Goal: Check status: Check status

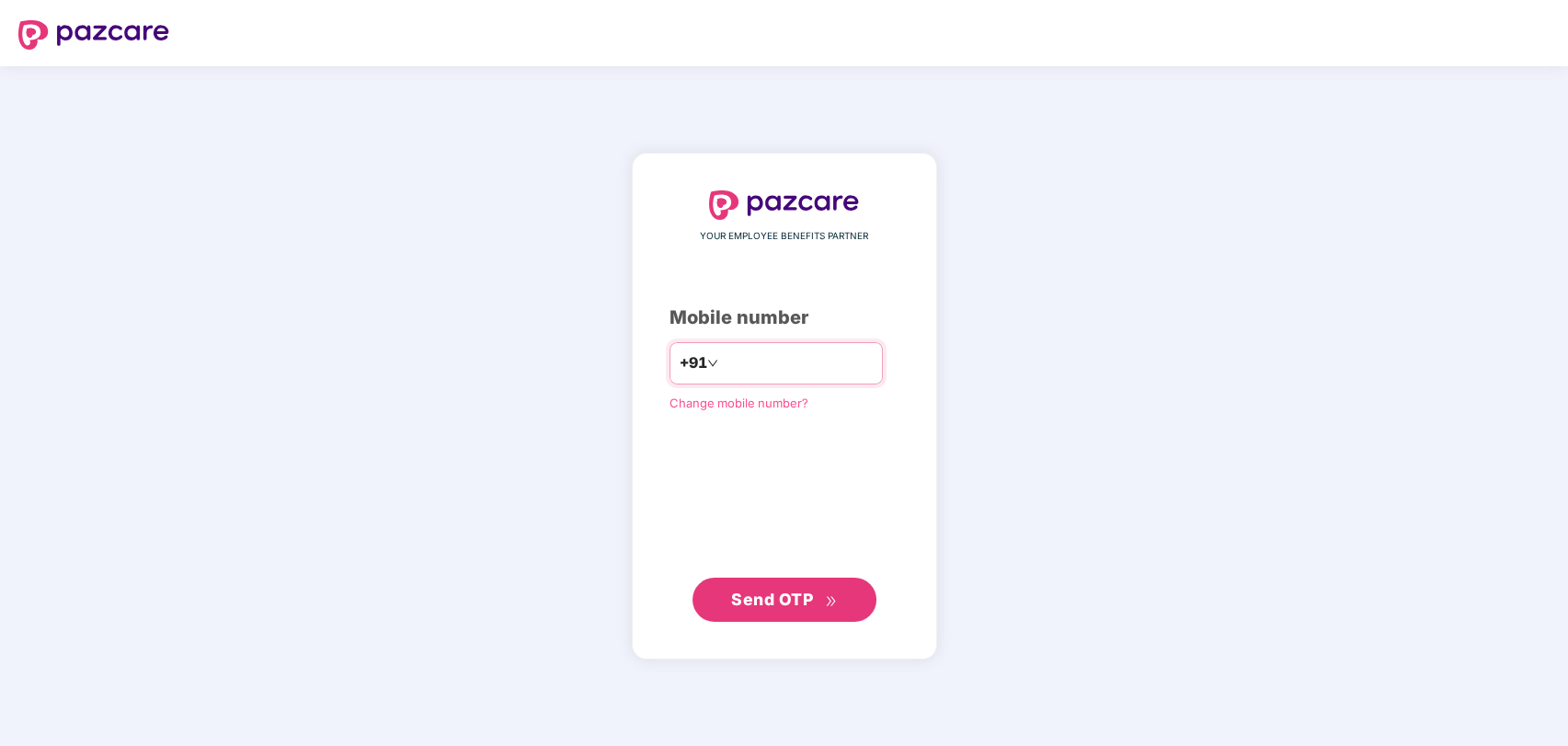
click at [809, 370] on input "number" at bounding box center [797, 363] width 151 height 29
type input "**********"
click at [803, 611] on span "Send OTP" at bounding box center [784, 600] width 106 height 26
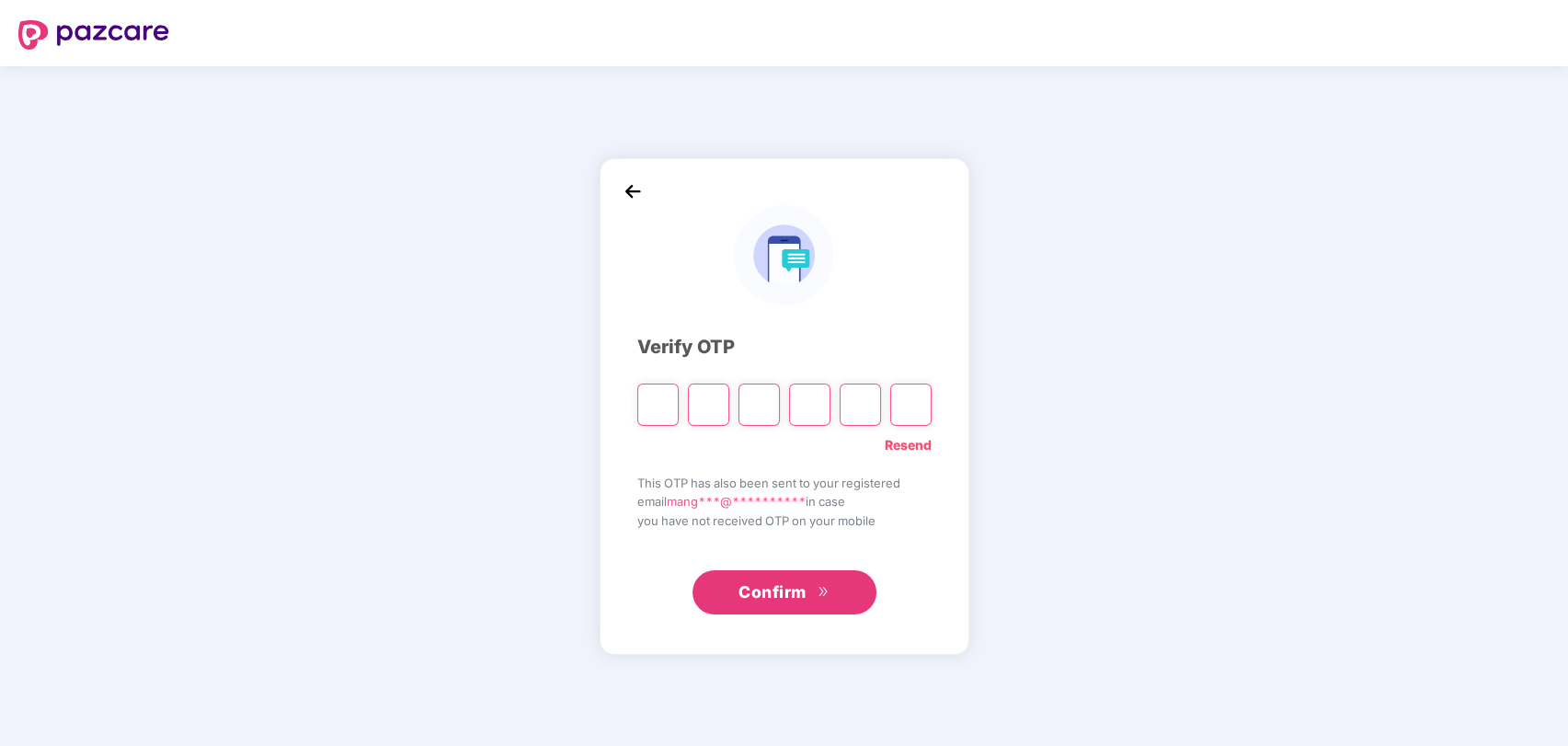
type input "*"
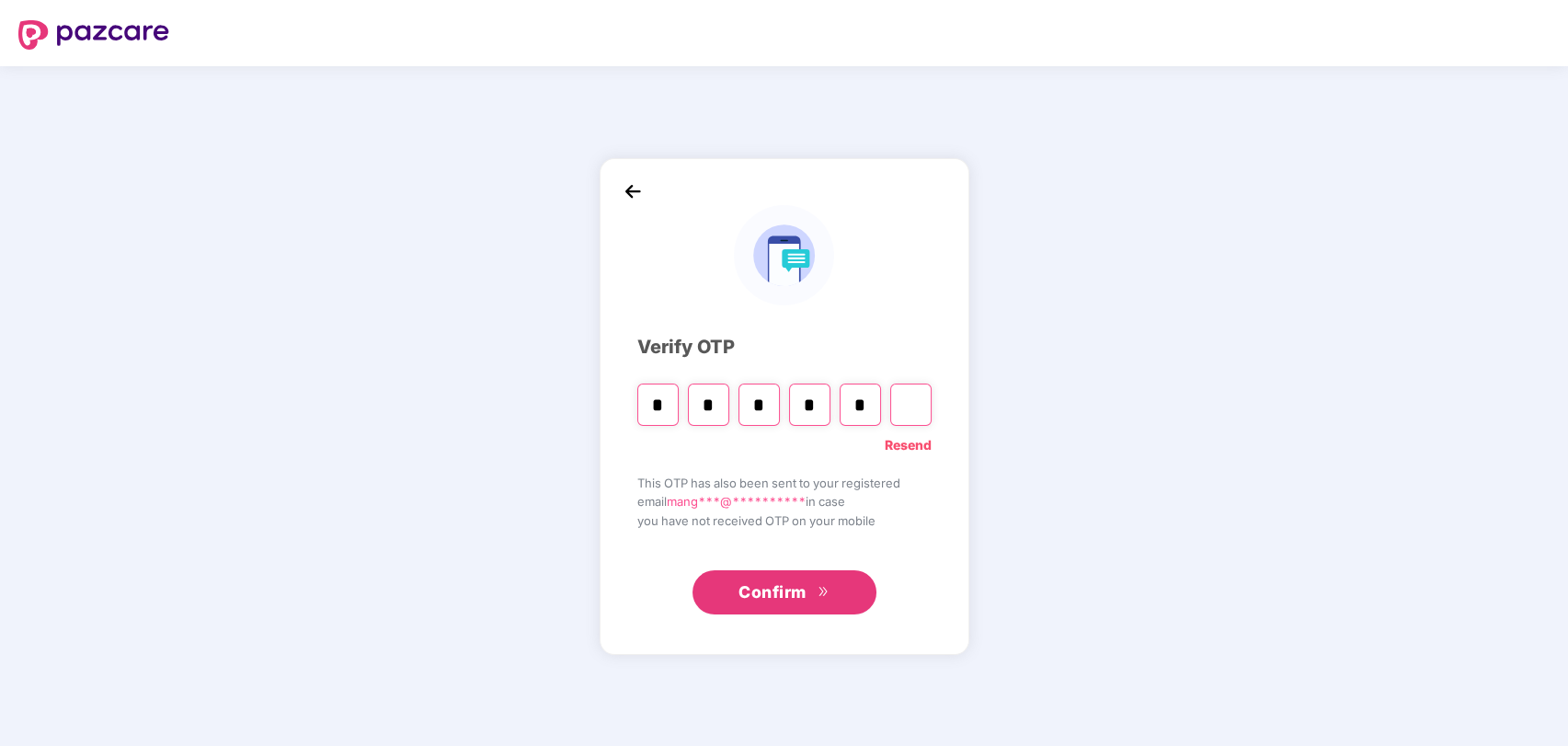
type input "*"
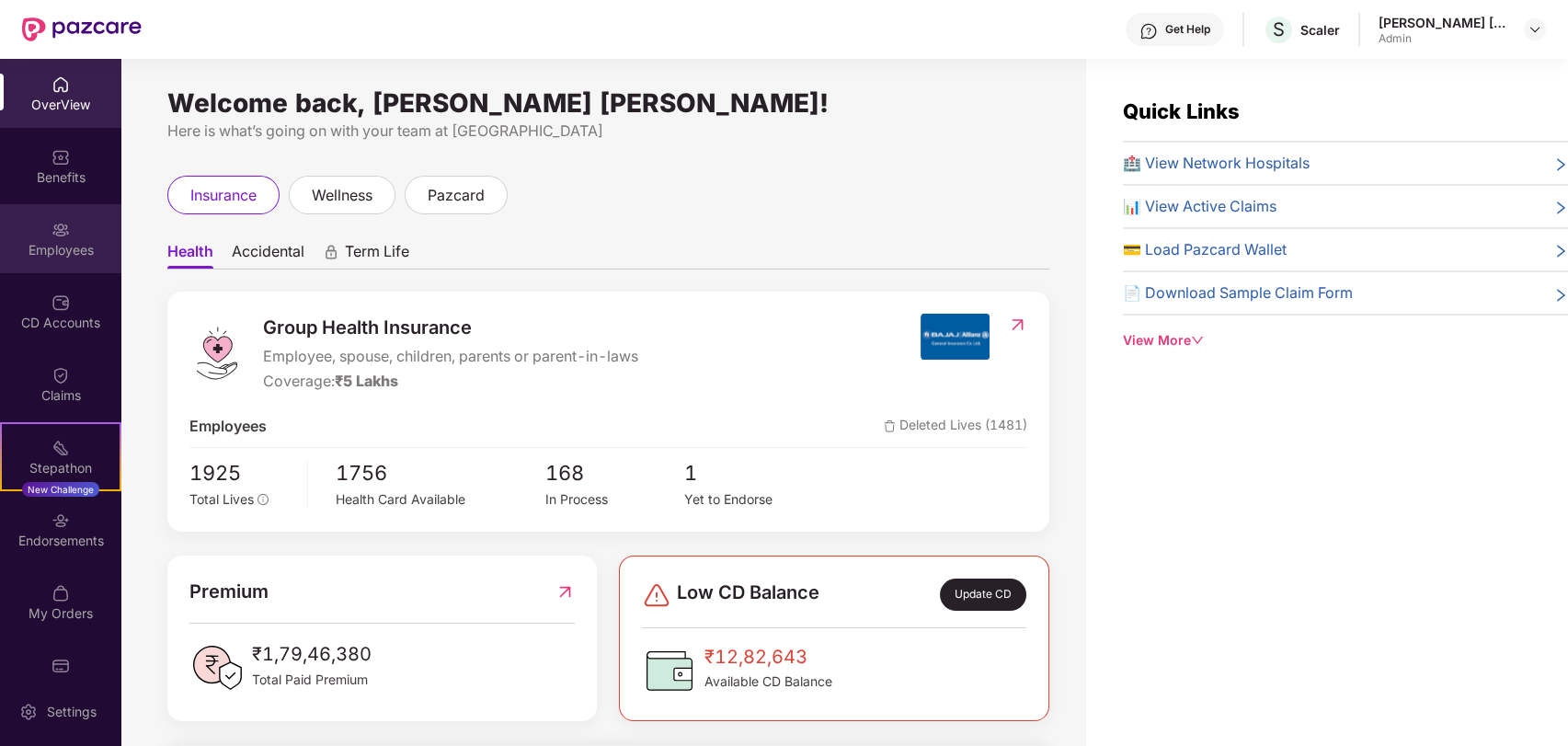
click at [76, 240] on div "Employees" at bounding box center [61, 249] width 122 height 19
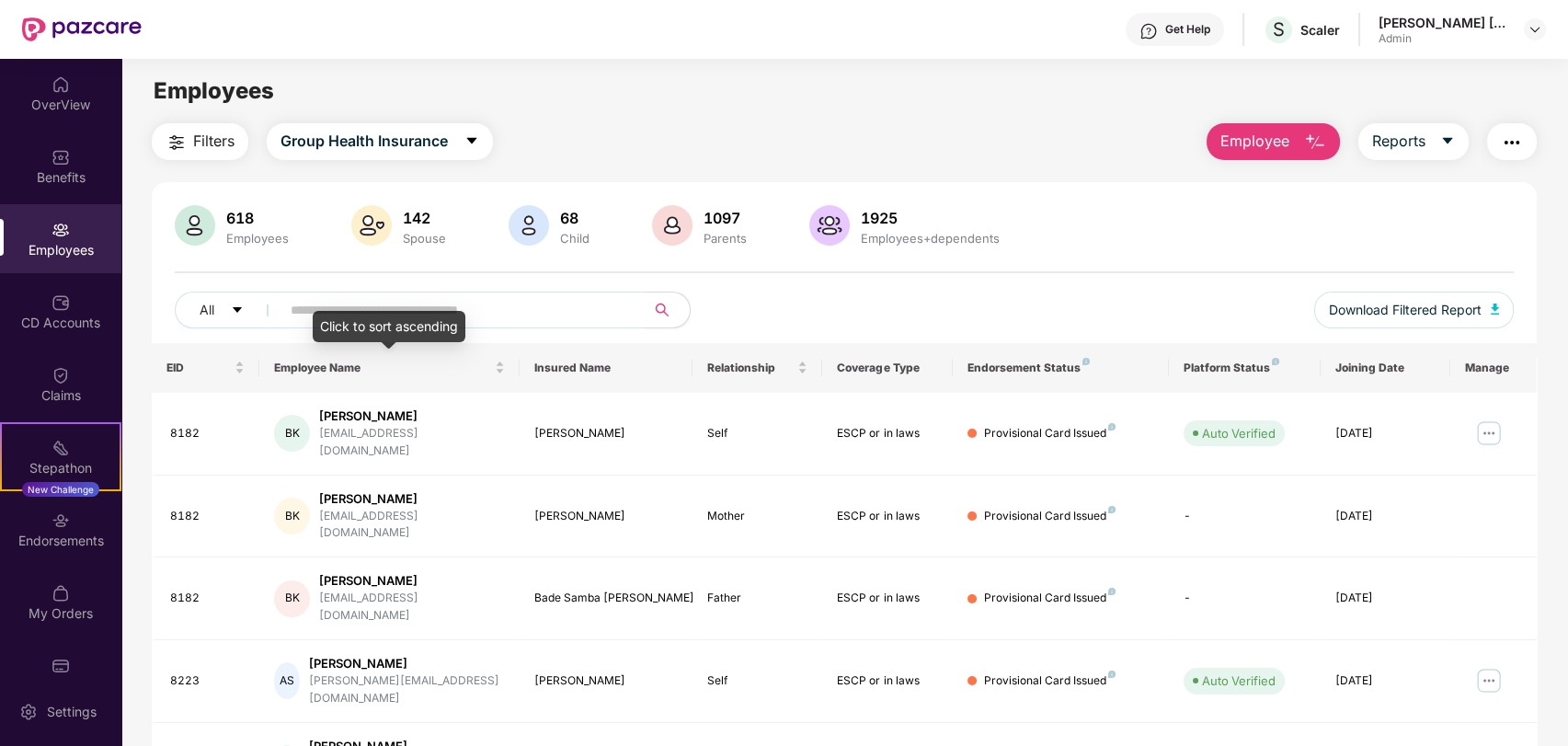
click at [522, 337] on div "All Download Filtered Report" at bounding box center [844, 317] width 1340 height 51
click at [532, 318] on input "text" at bounding box center [456, 310] width 330 height 27
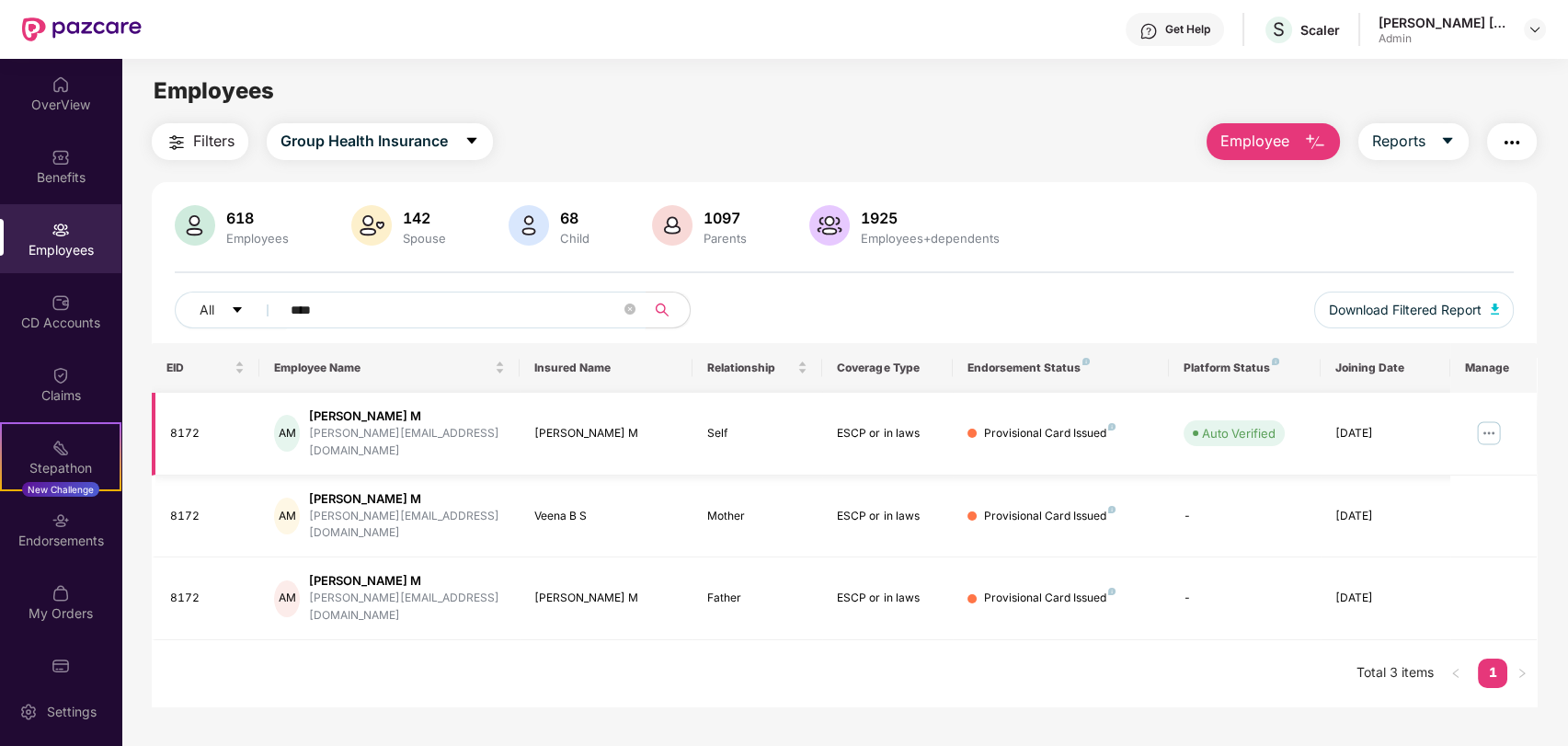
type input "****"
click at [1484, 433] on img at bounding box center [1489, 433] width 29 height 29
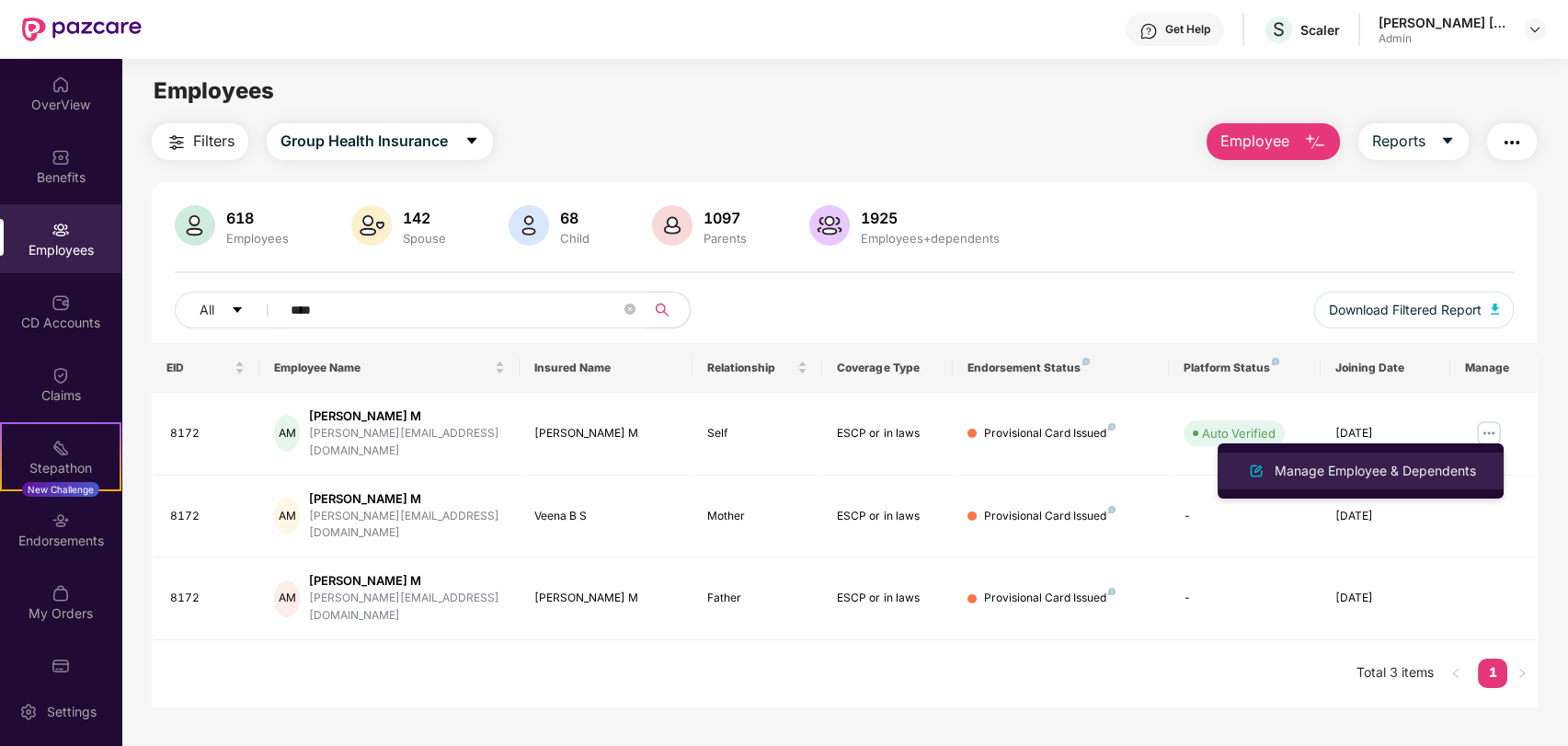
click at [1358, 466] on div "Manage Employee & Dependents" at bounding box center [1376, 470] width 209 height 21
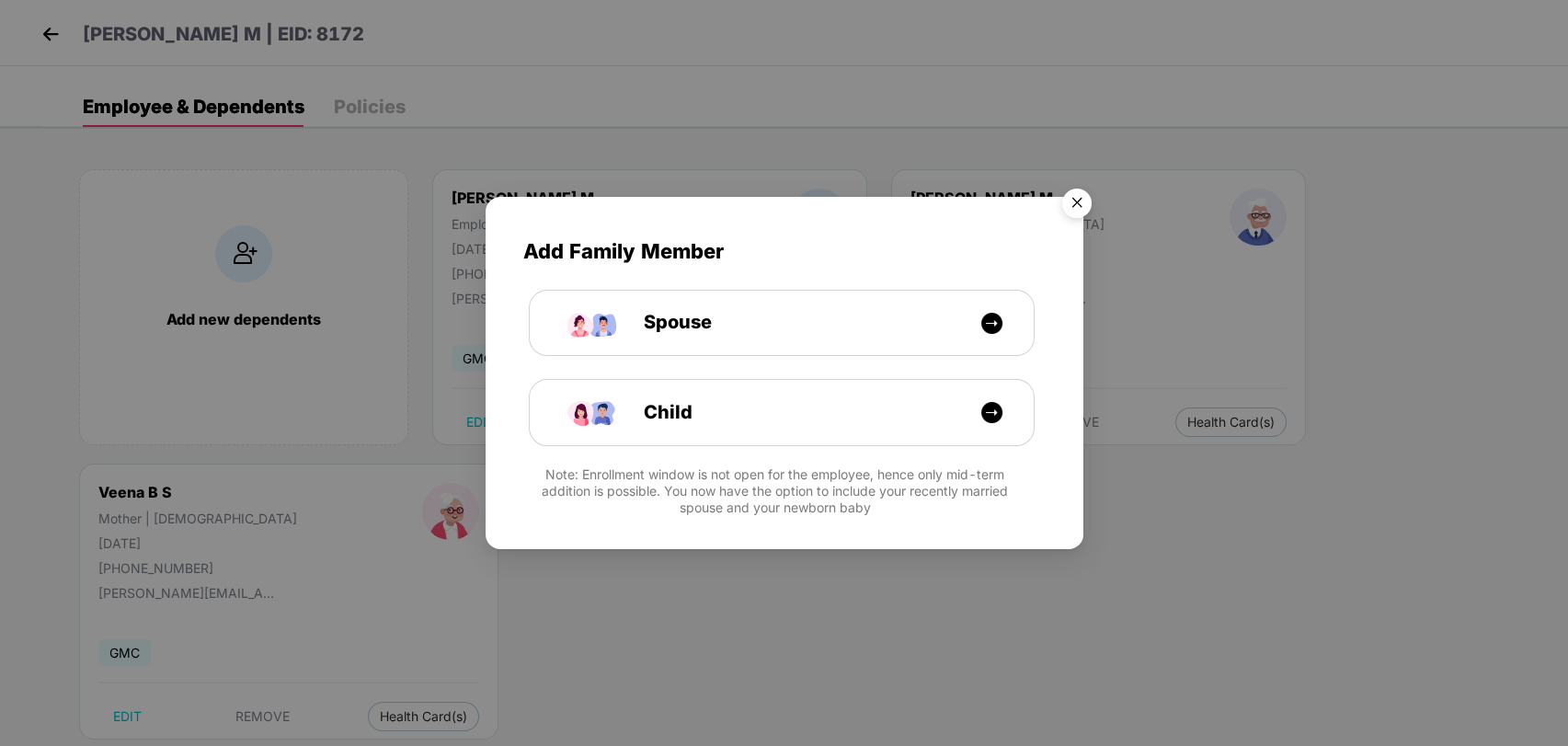
click at [1070, 207] on img "Close" at bounding box center [1077, 206] width 51 height 51
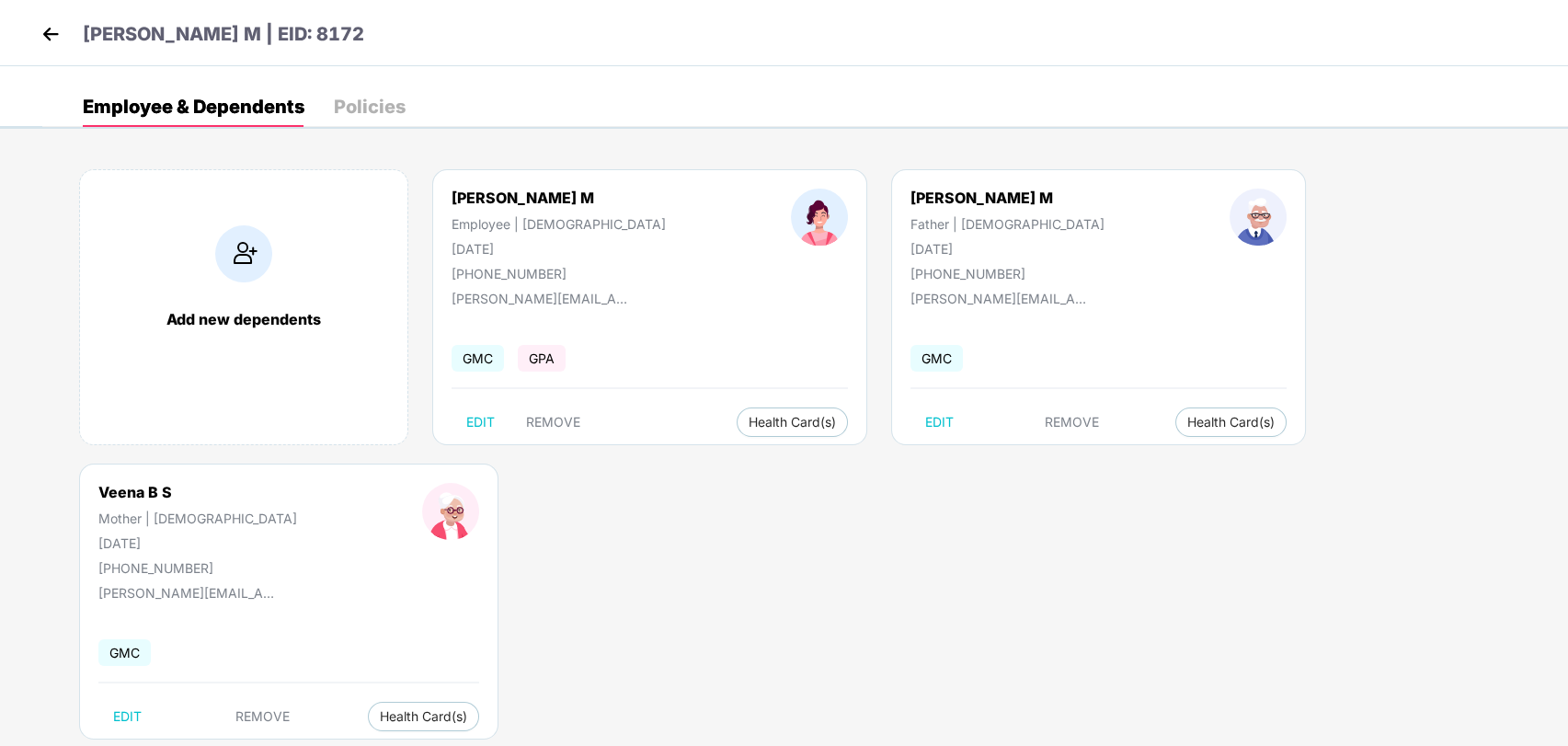
click at [864, 527] on body "[PERSON_NAME] M | EID: 8172 Employee & Dependents Policies Add new dependents […" at bounding box center [784, 373] width 1568 height 746
click at [1175, 432] on button "Health Card(s)" at bounding box center [1230, 422] width 111 height 29
click at [1045, 465] on span "Health Insurance(ESCP or parent-in-law)" at bounding box center [1137, 458] width 275 height 21
click at [264, 37] on p "[PERSON_NAME] M | EID: 8172" at bounding box center [223, 34] width 282 height 28
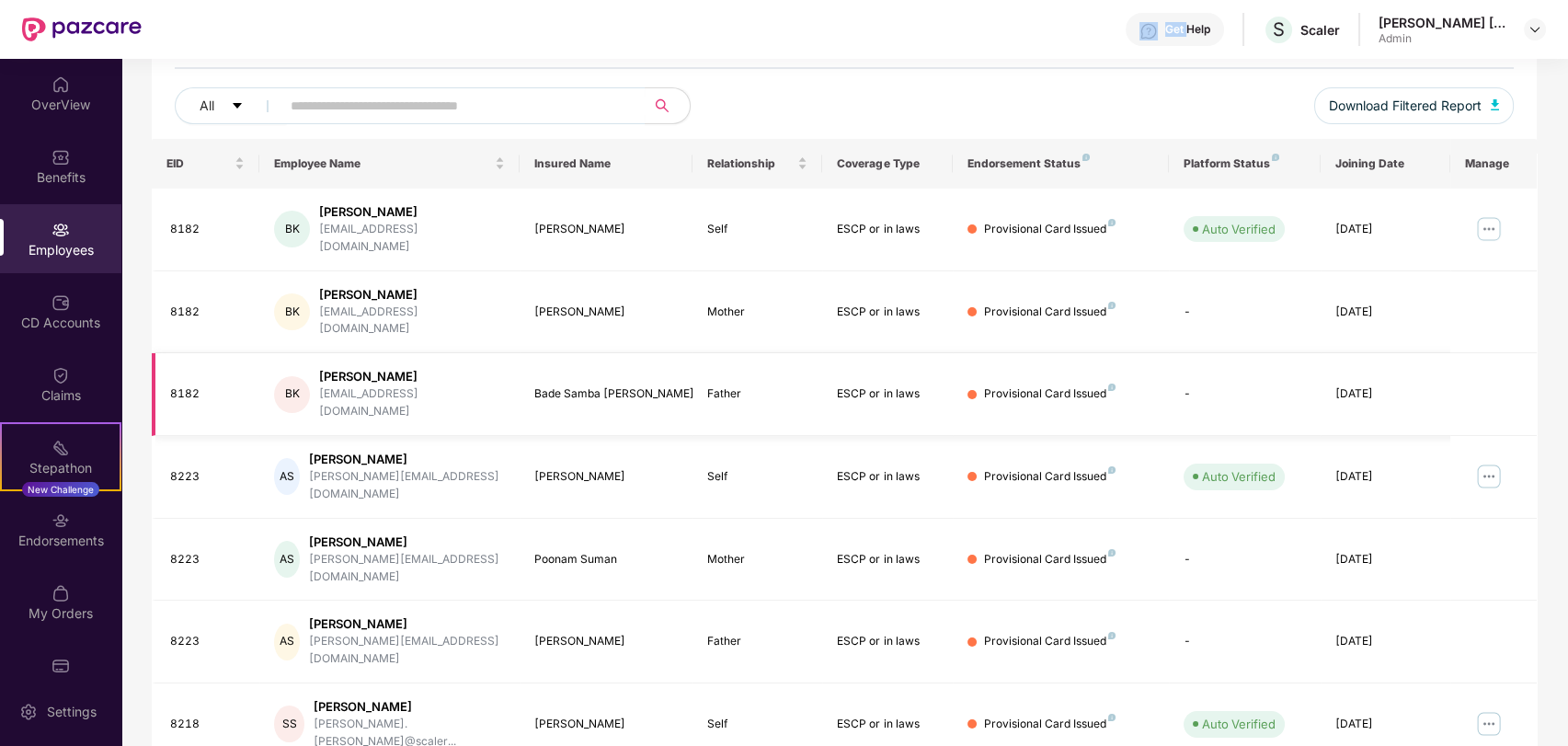
scroll to position [102, 0]
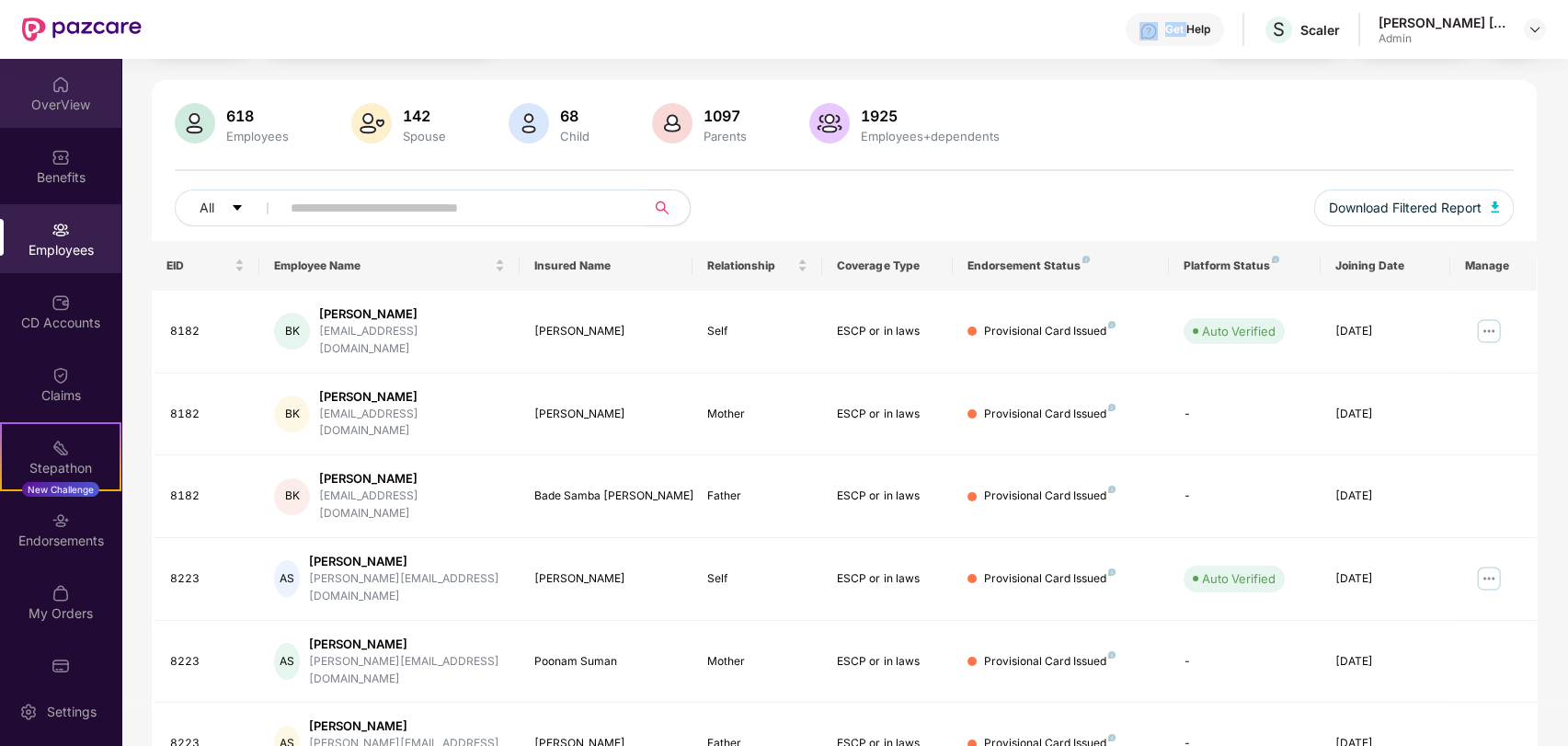
click at [17, 124] on div "OverView Benefits Employees CD Accounts Claims Stepathon New Challenge Endorsem…" at bounding box center [61, 368] width 122 height 618
click at [36, 226] on div "Employees" at bounding box center [61, 239] width 122 height 69
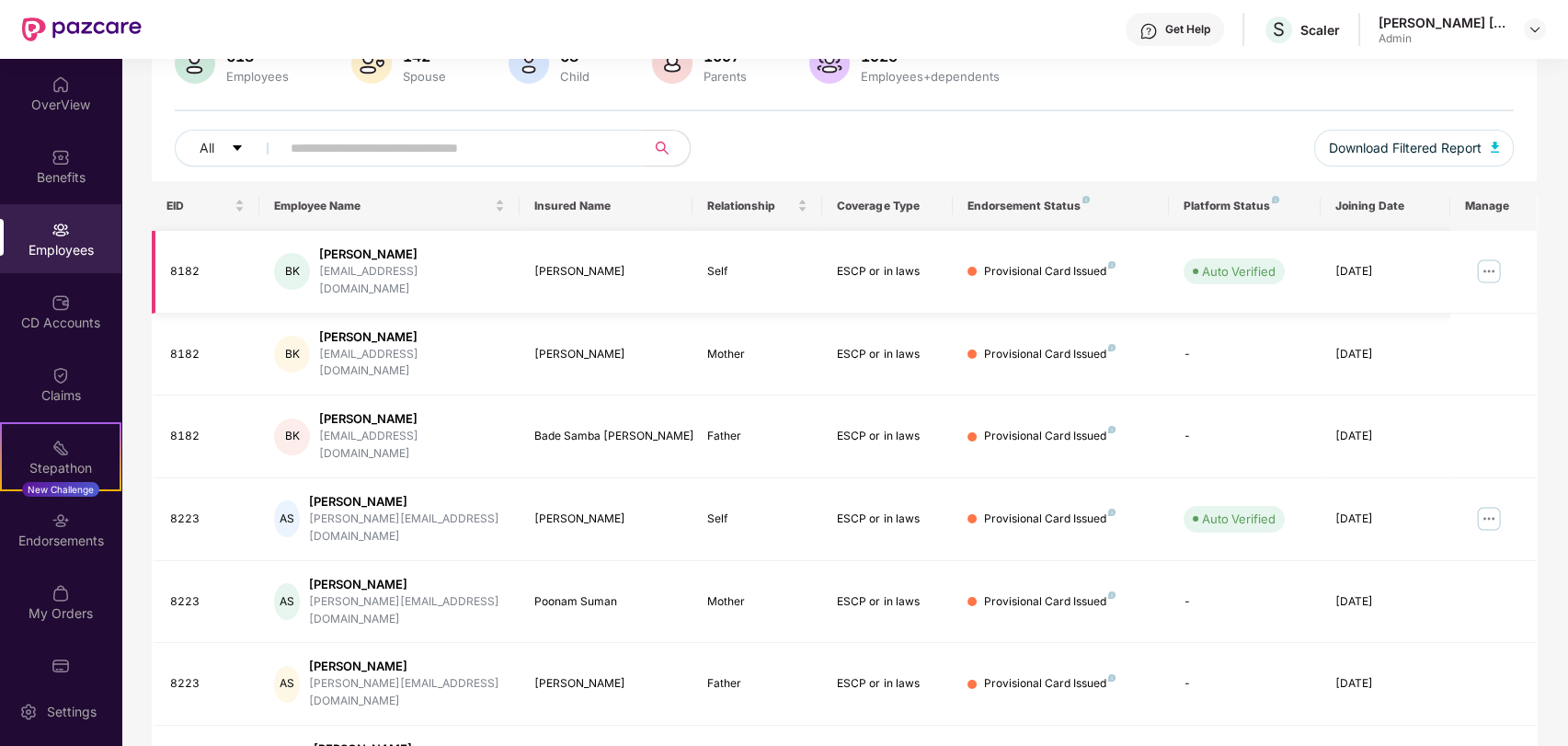
scroll to position [0, 0]
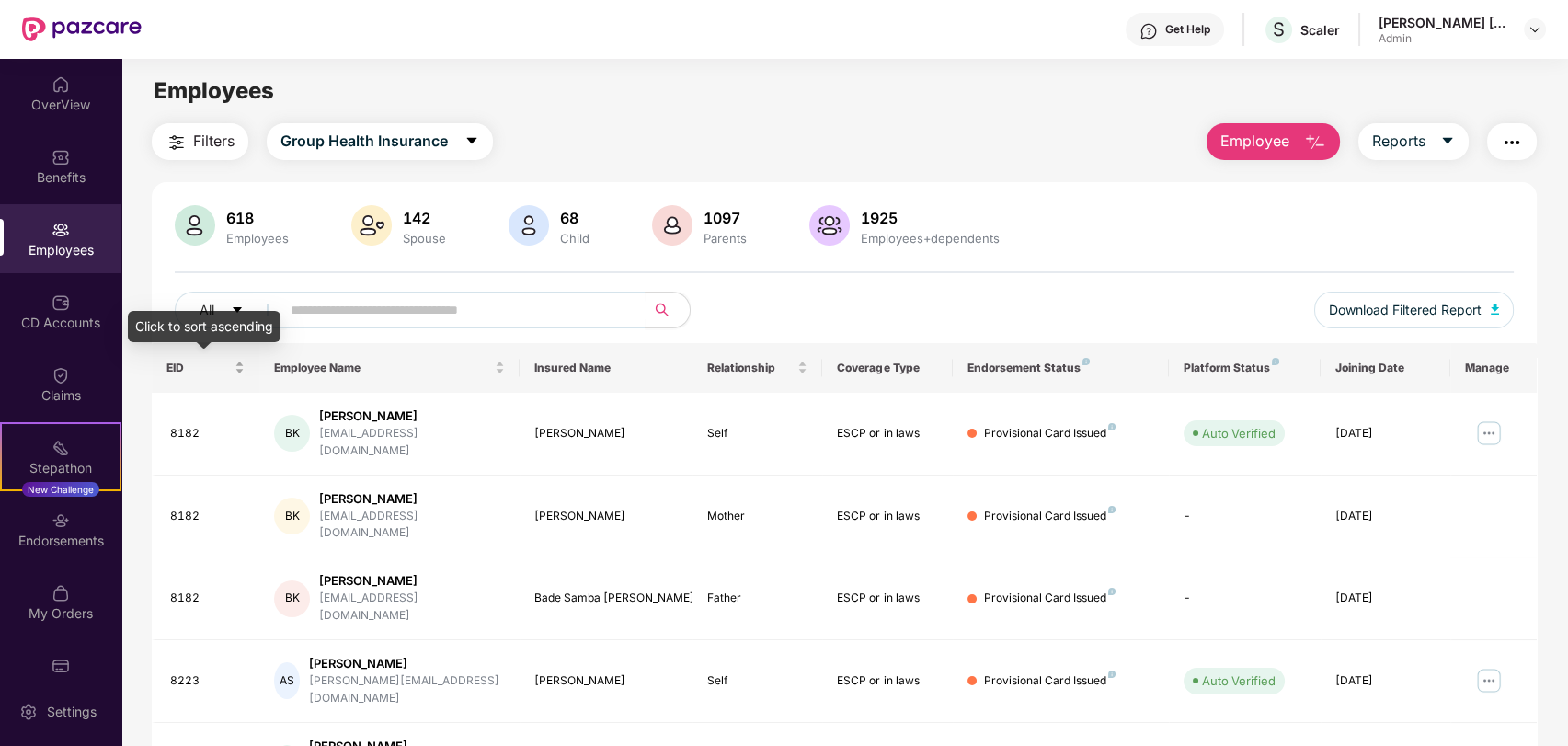
click at [233, 360] on div "EID" at bounding box center [206, 367] width 80 height 18
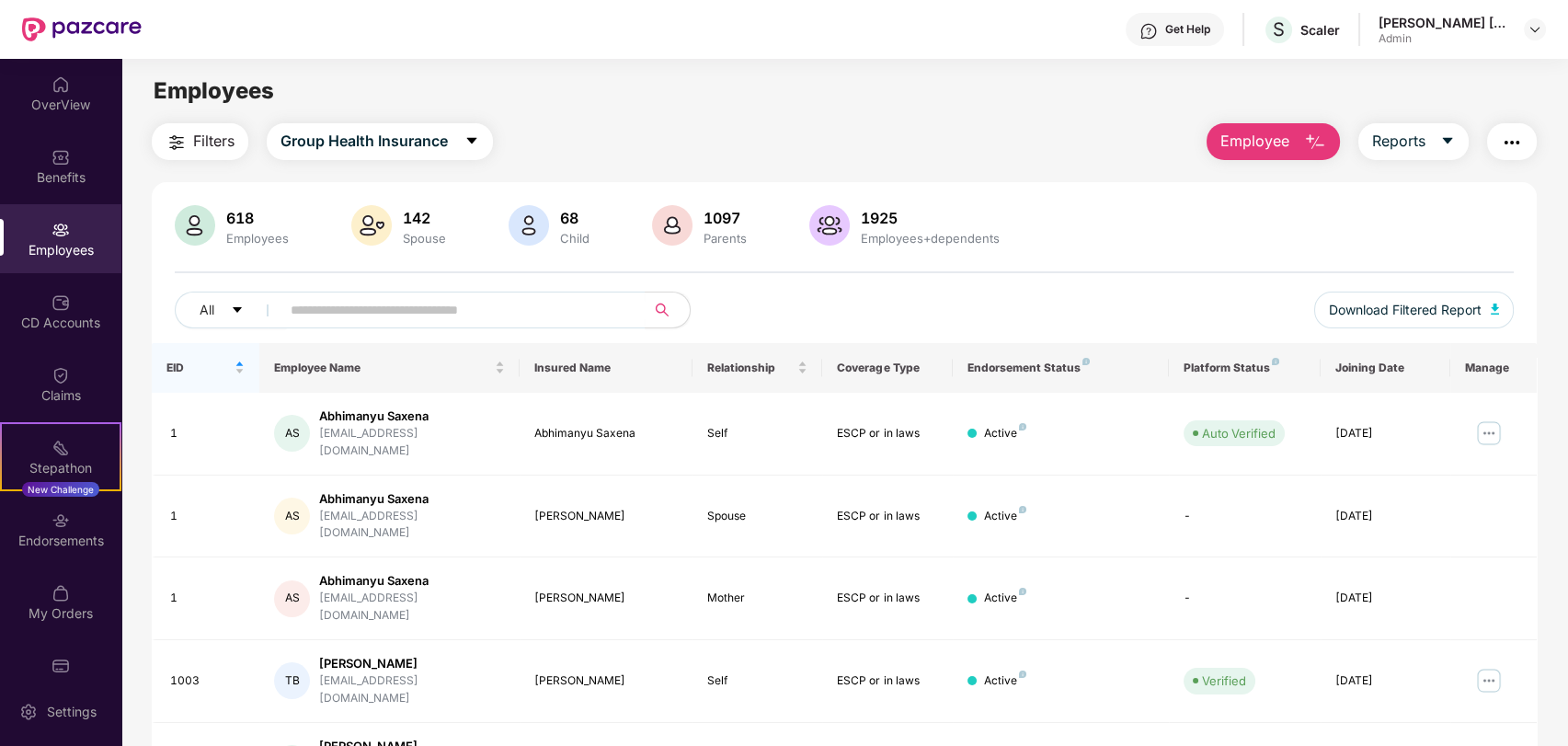
click at [229, 374] on span "EID" at bounding box center [199, 367] width 66 height 15
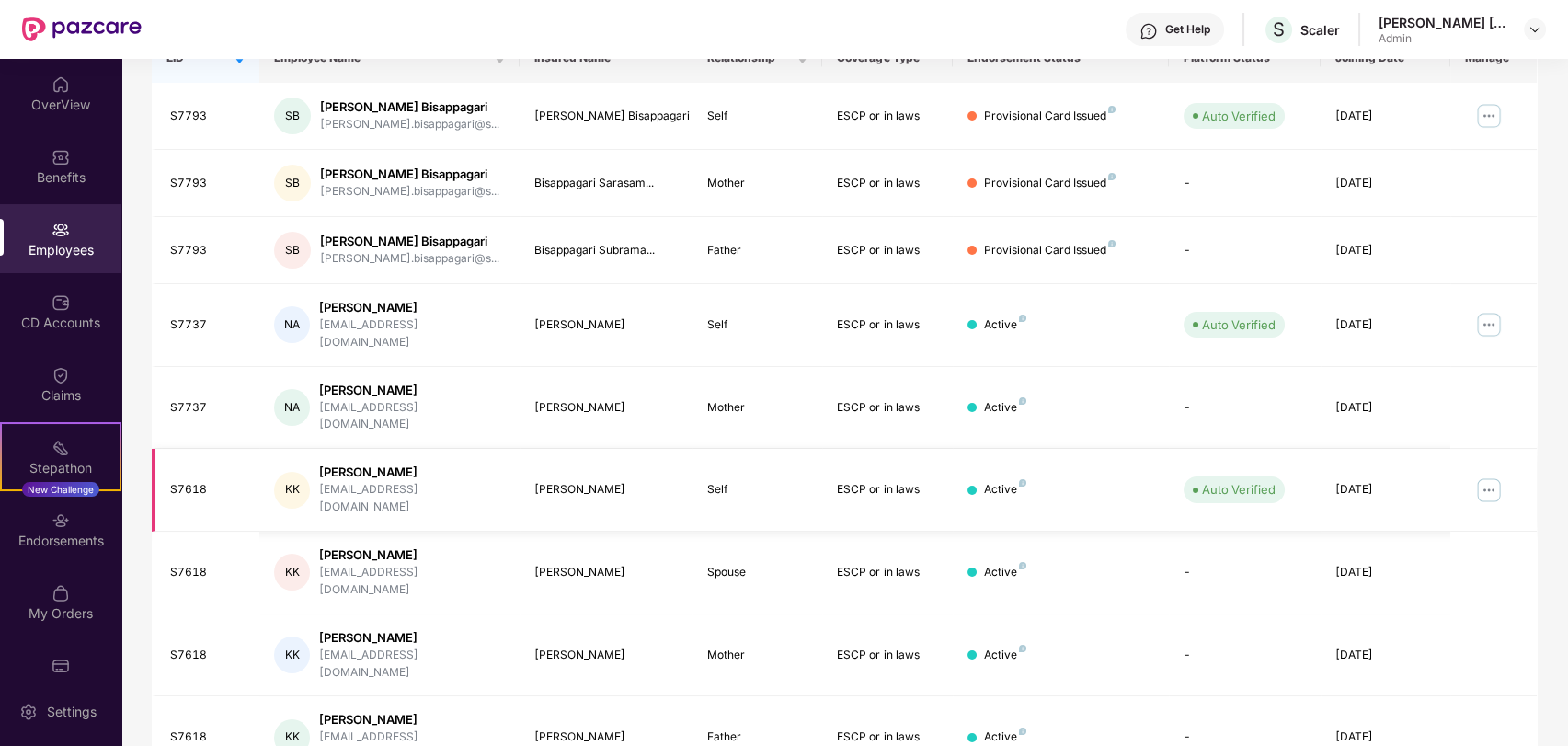
scroll to position [383, 0]
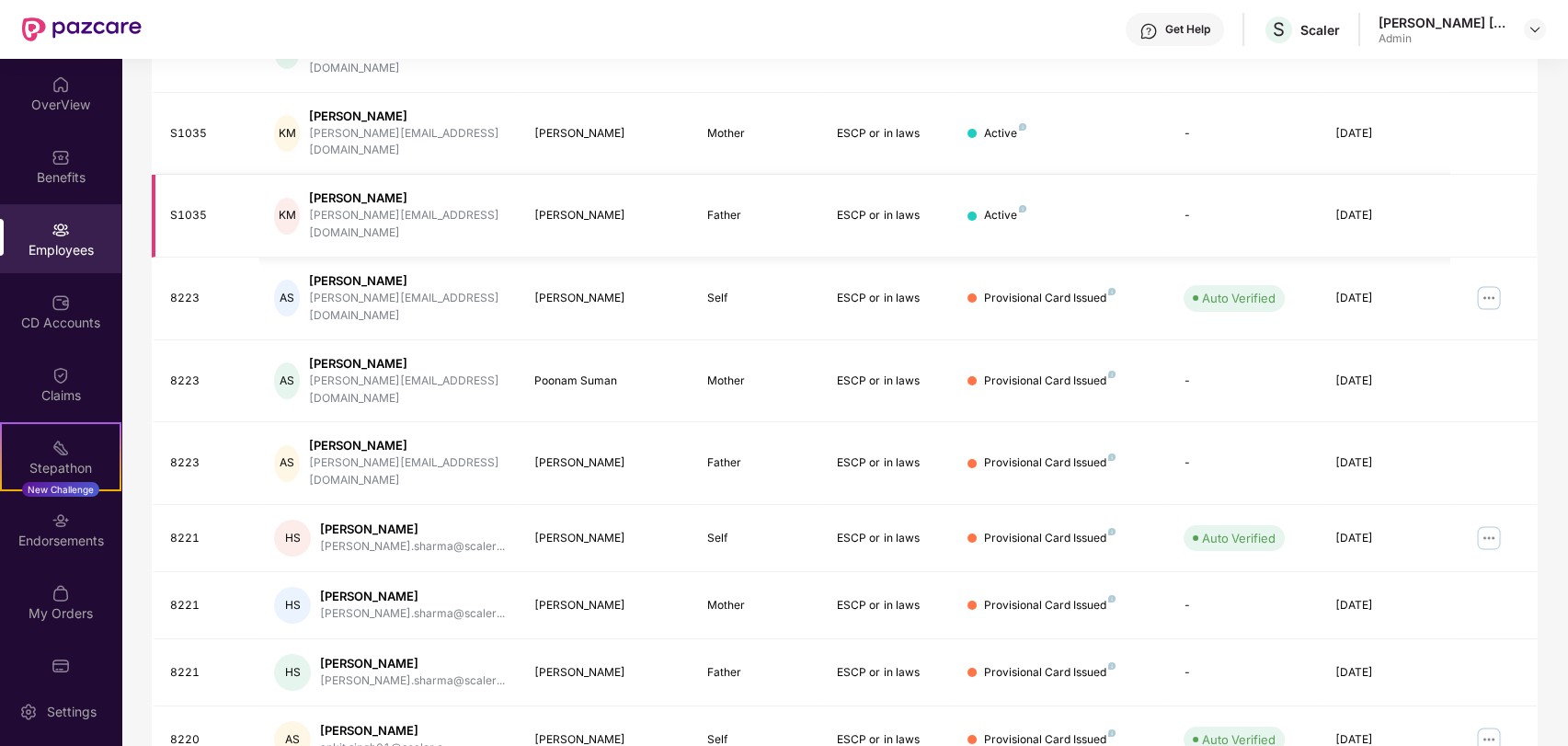
scroll to position [0, 0]
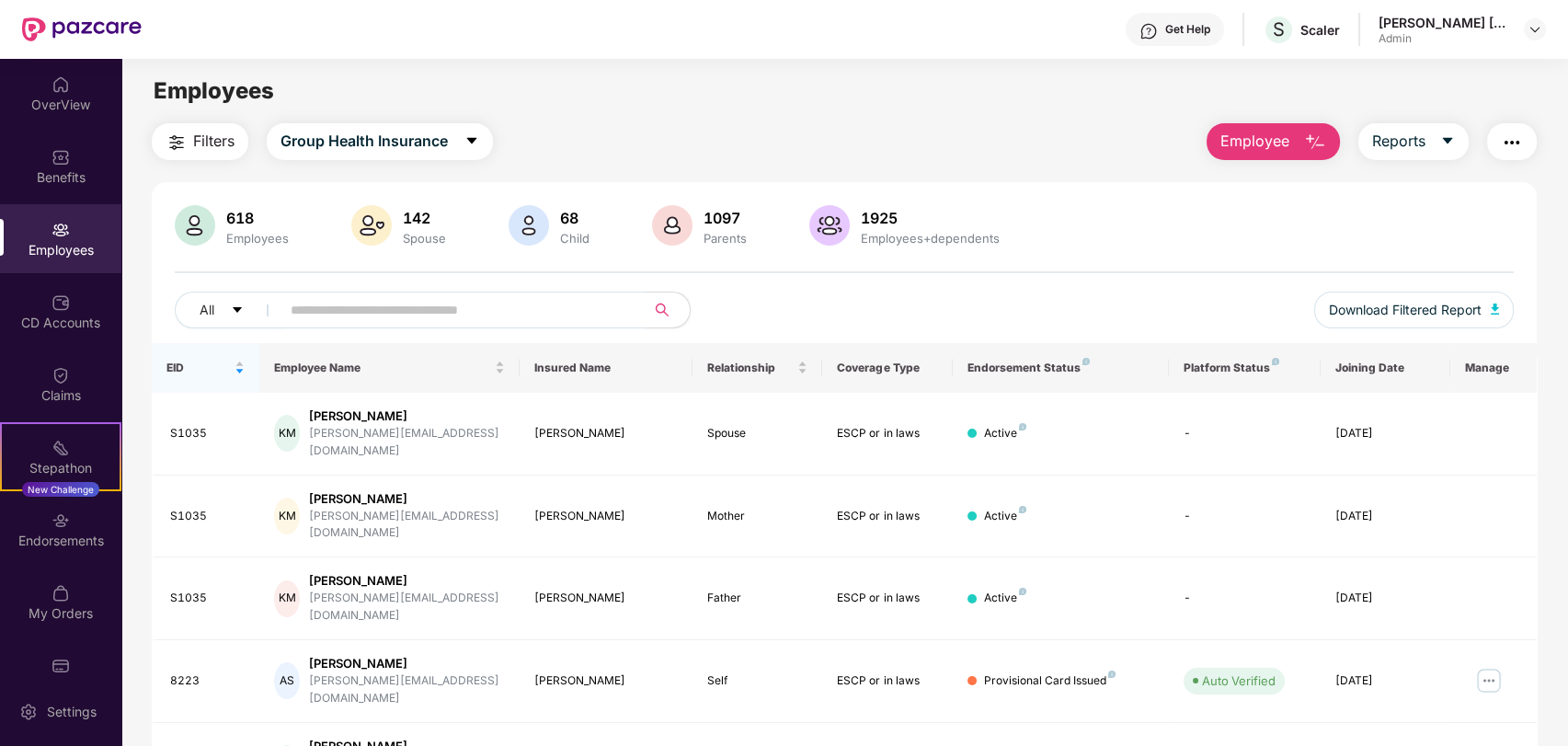
click at [376, 296] on input "text" at bounding box center [456, 310] width 330 height 27
paste input "**********"
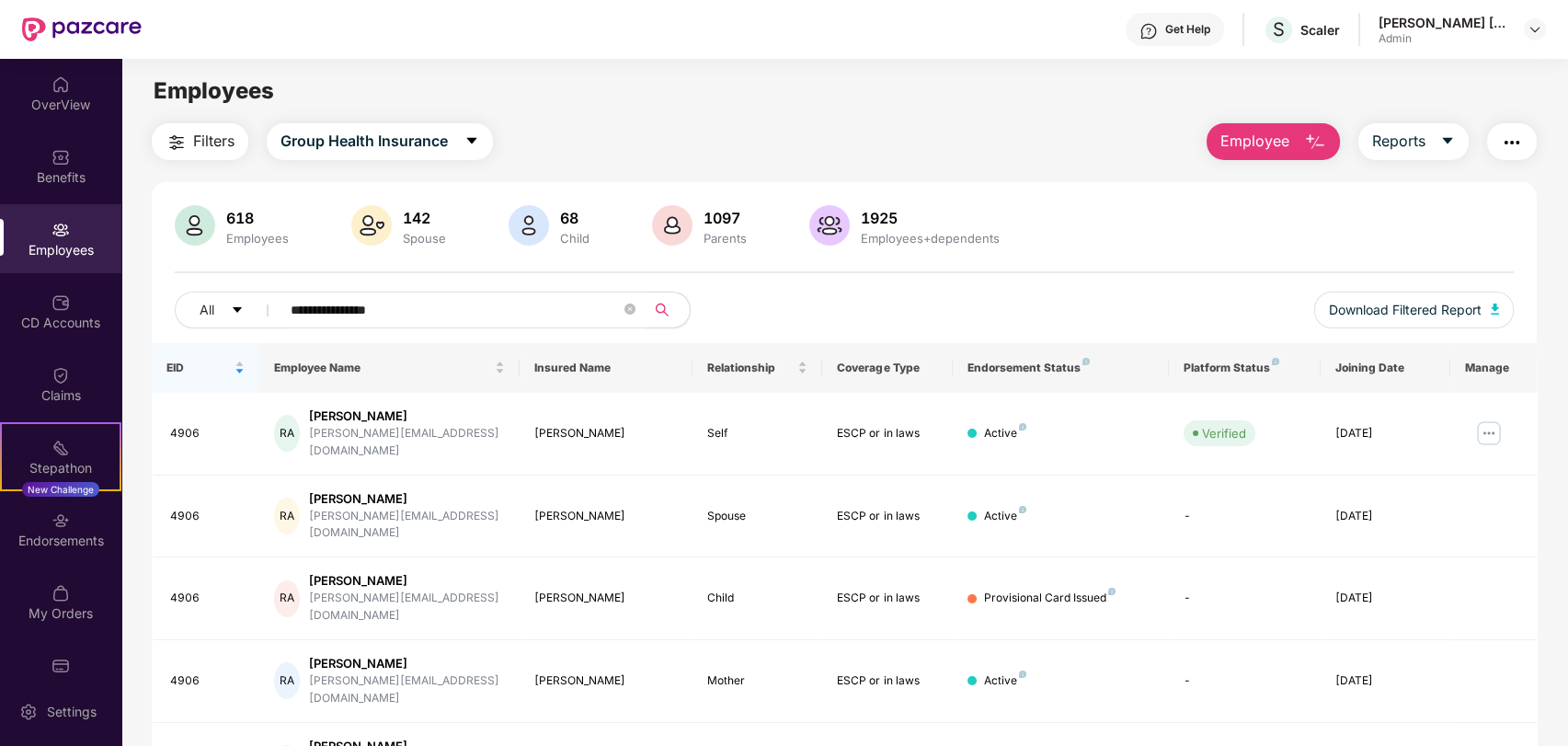
type input "**********"
click at [52, 381] on img at bounding box center [60, 375] width 19 height 19
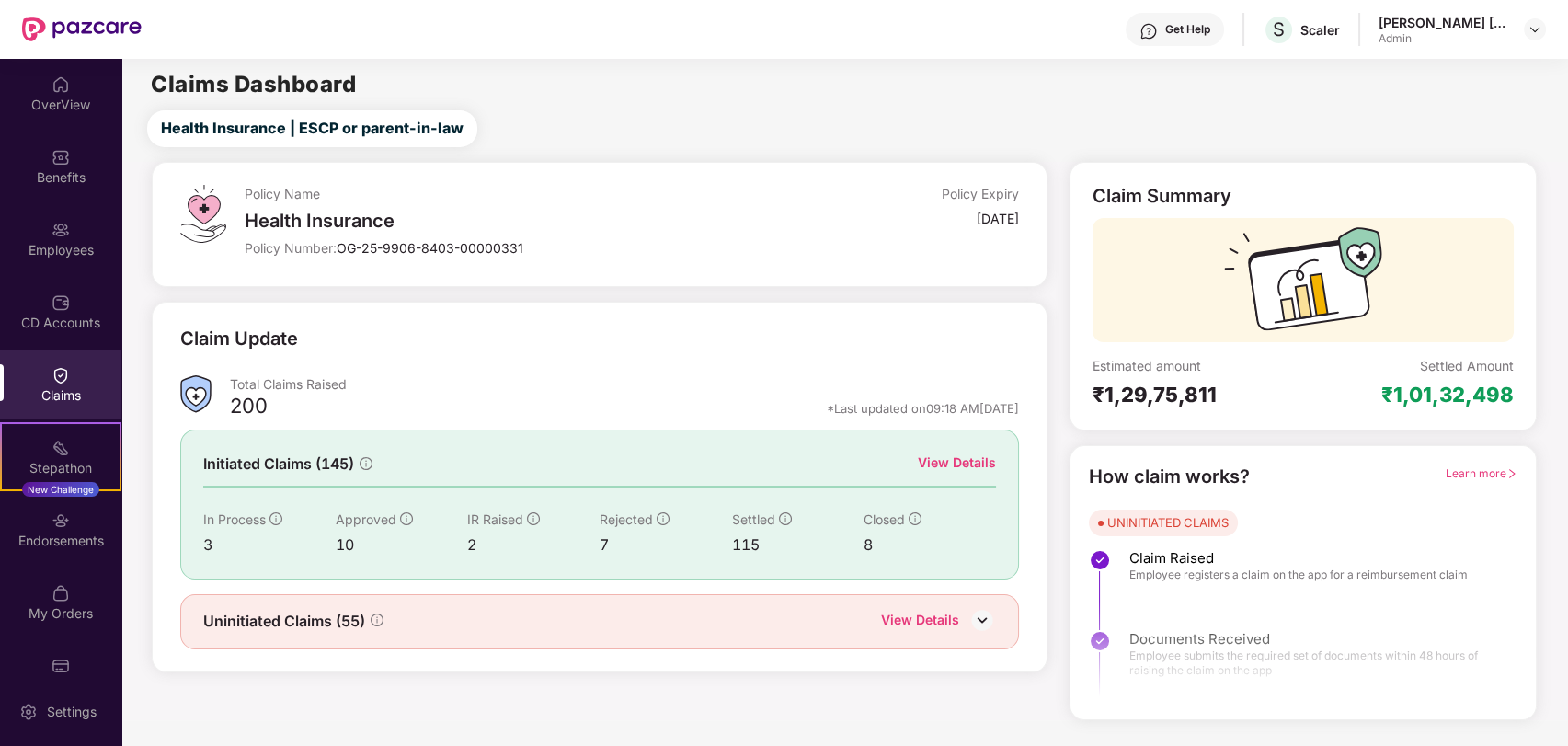
click at [951, 458] on div "View Details" at bounding box center [957, 462] width 79 height 21
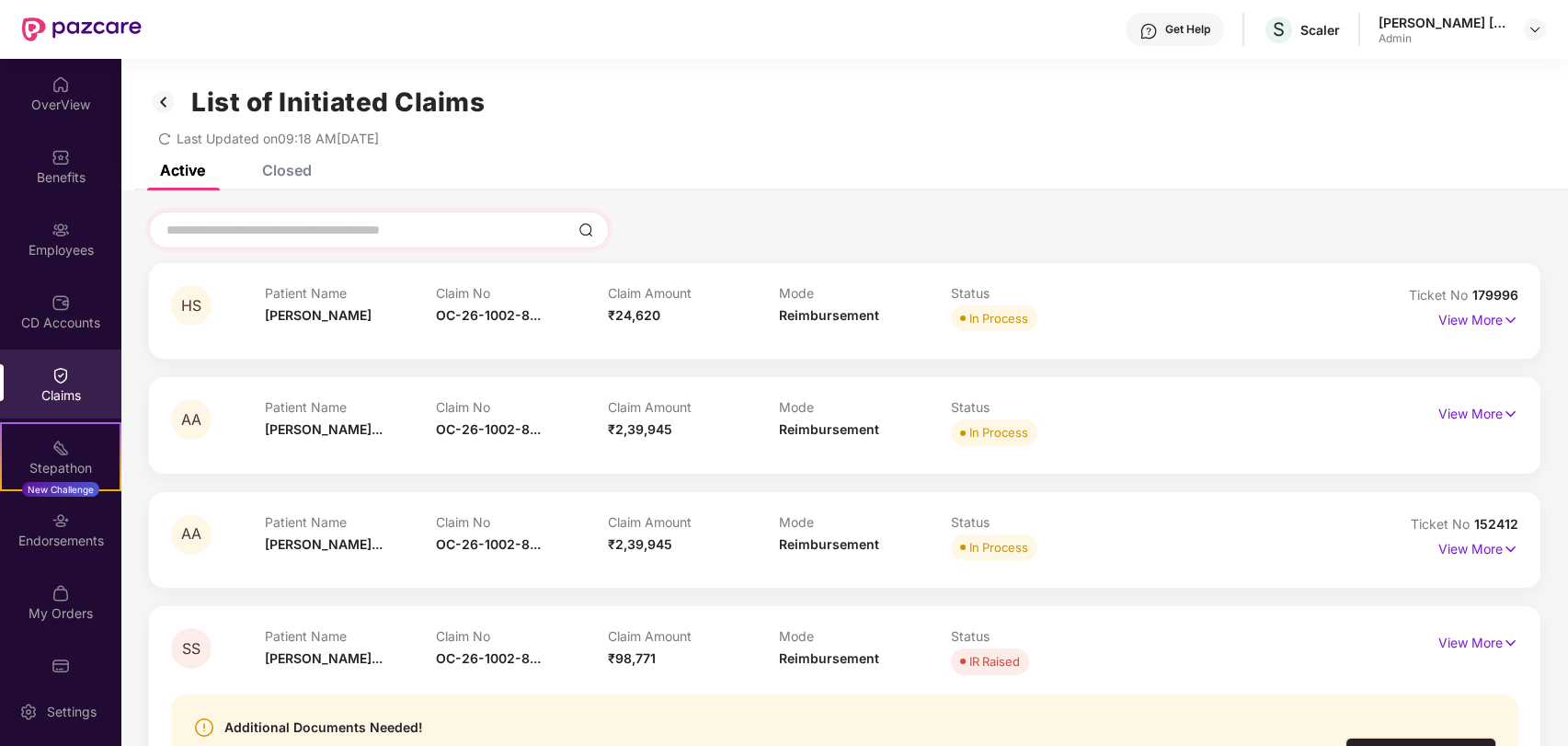
click at [384, 213] on div at bounding box center [379, 229] width 460 height 36
click at [386, 232] on input at bounding box center [368, 231] width 406 height 20
drag, startPoint x: 1455, startPoint y: 412, endPoint x: 1214, endPoint y: 409, distance: 241.0
click at [1217, 410] on div "AA Patient Name [PERSON_NAME]... Claim No OC-26-1002-8... Claim Amount ₹2,39,94…" at bounding box center [844, 425] width 1347 height 51
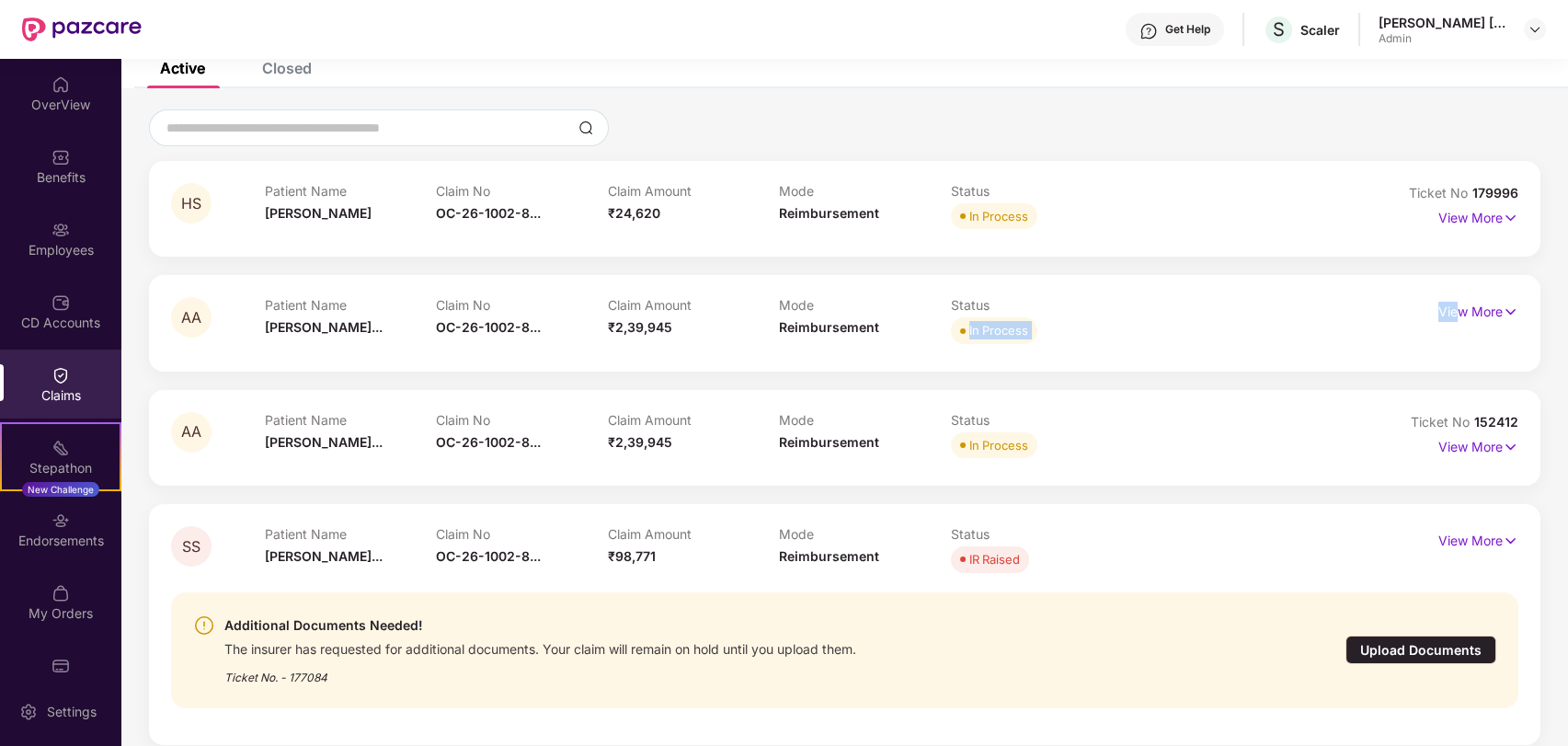
click at [1097, 316] on div "Status In Process" at bounding box center [1037, 323] width 172 height 51
click at [1449, 446] on p "View More" at bounding box center [1479, 444] width 81 height 25
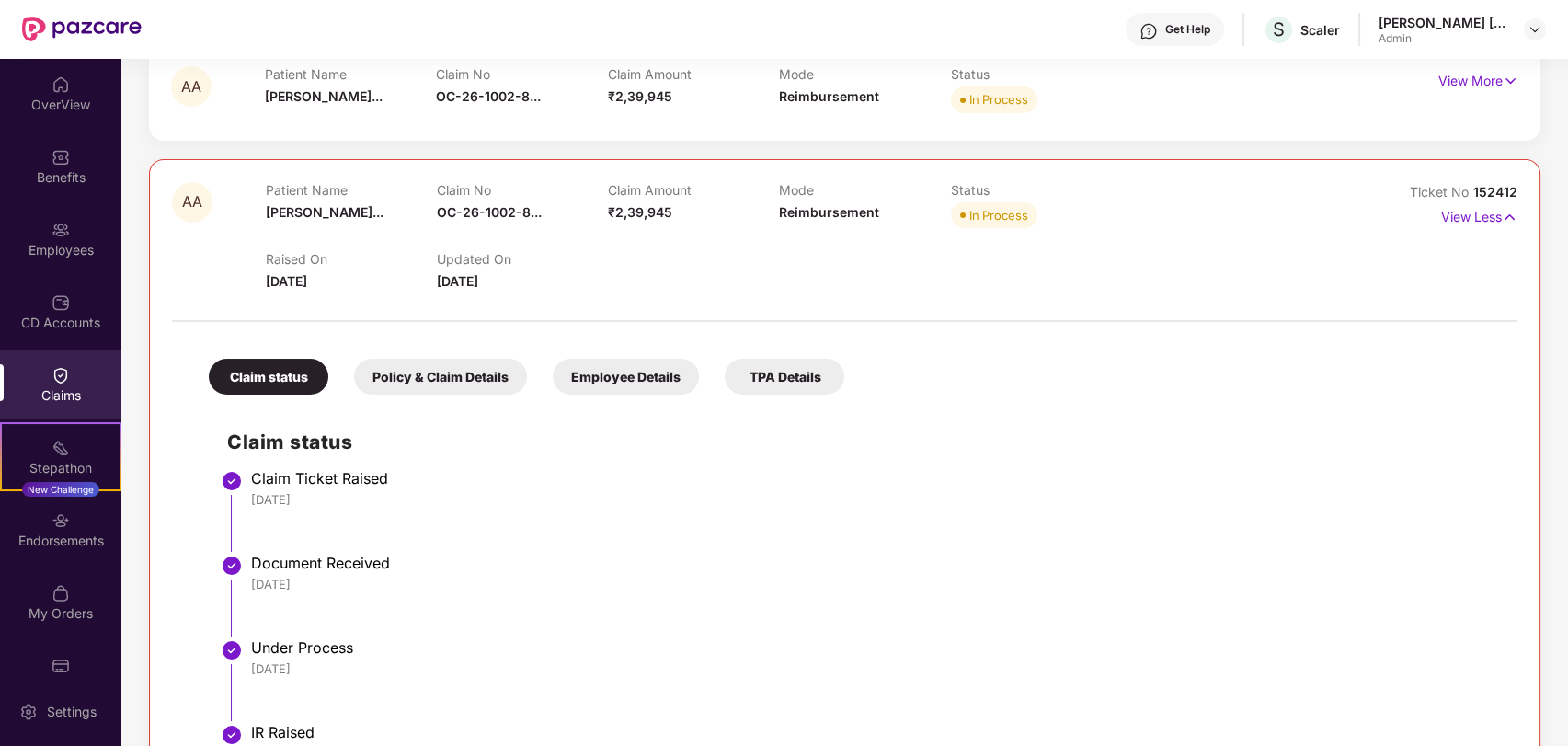
scroll to position [204, 0]
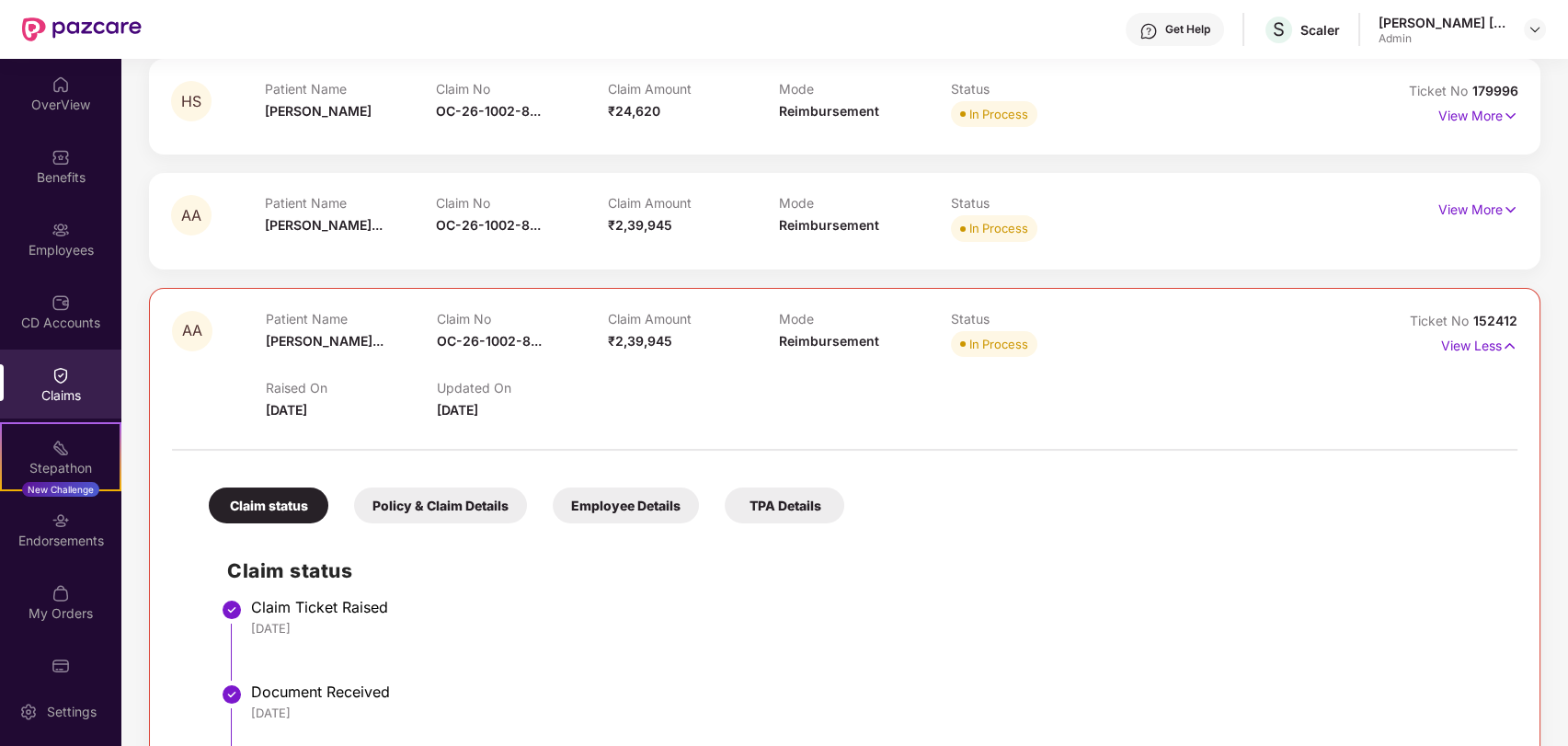
drag, startPoint x: 437, startPoint y: 406, endPoint x: 589, endPoint y: 402, distance: 152.1
click at [589, 402] on div "Updated On [DATE]" at bounding box center [522, 400] width 171 height 40
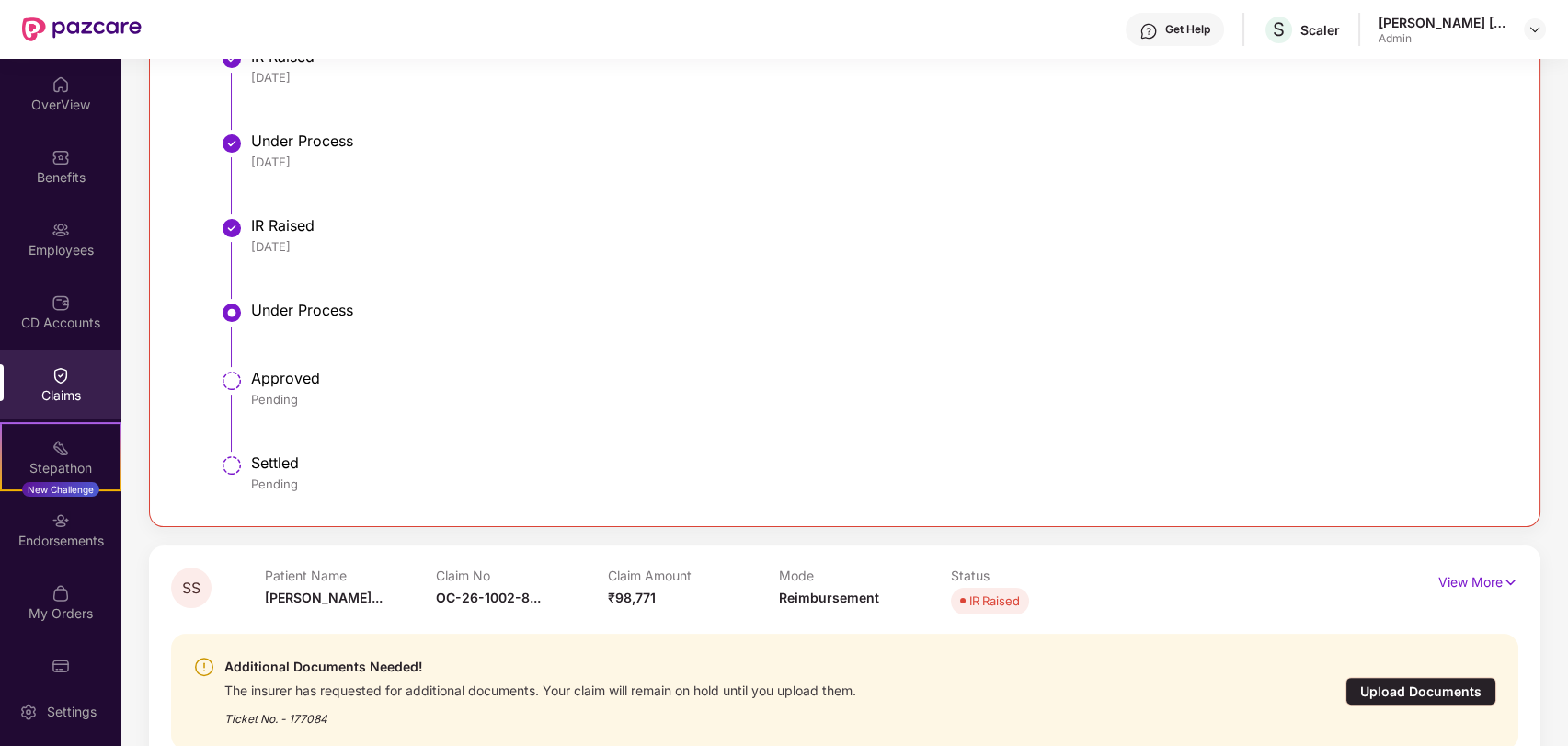
scroll to position [1226, 0]
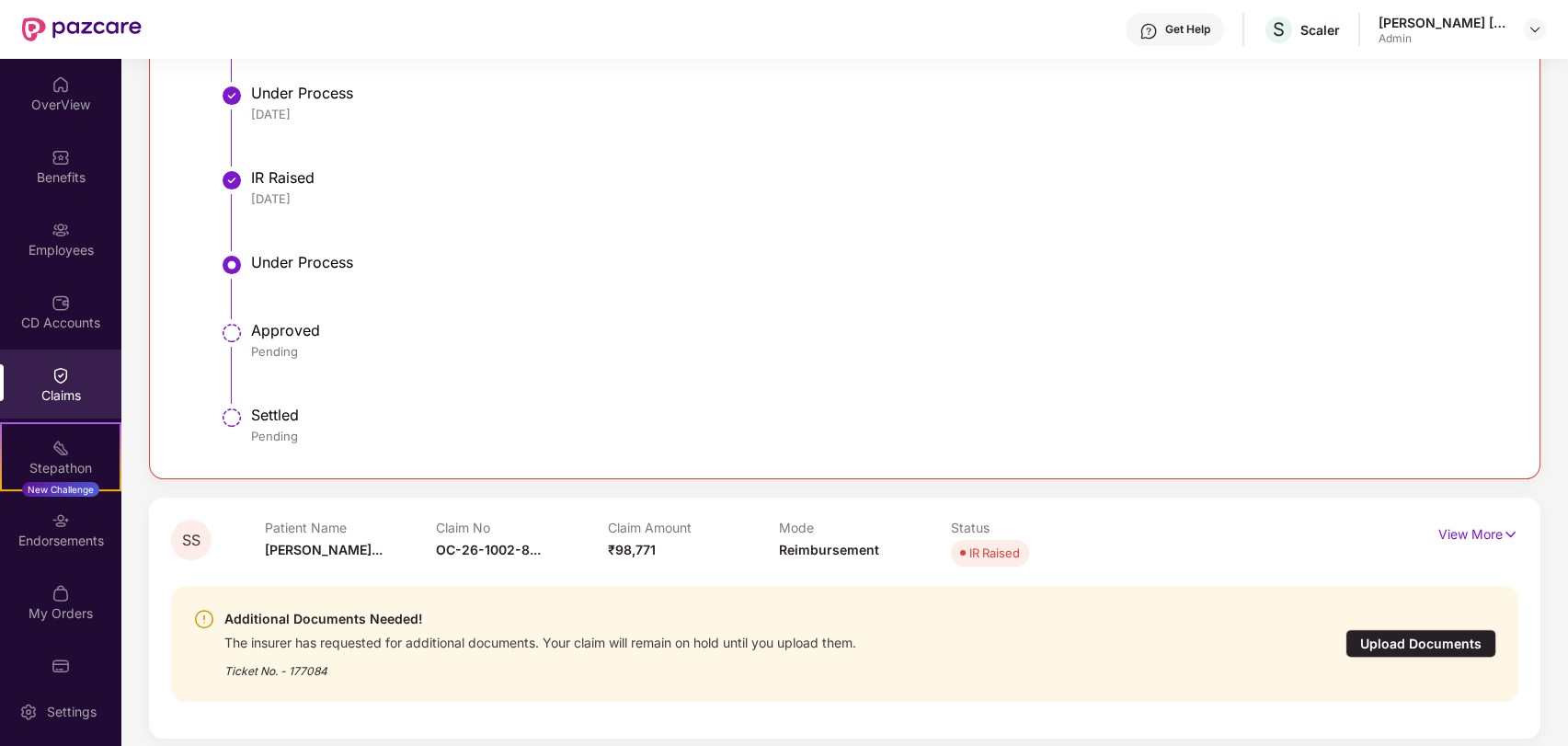
click at [463, 360] on li "Approved Pending" at bounding box center [863, 370] width 1272 height 84
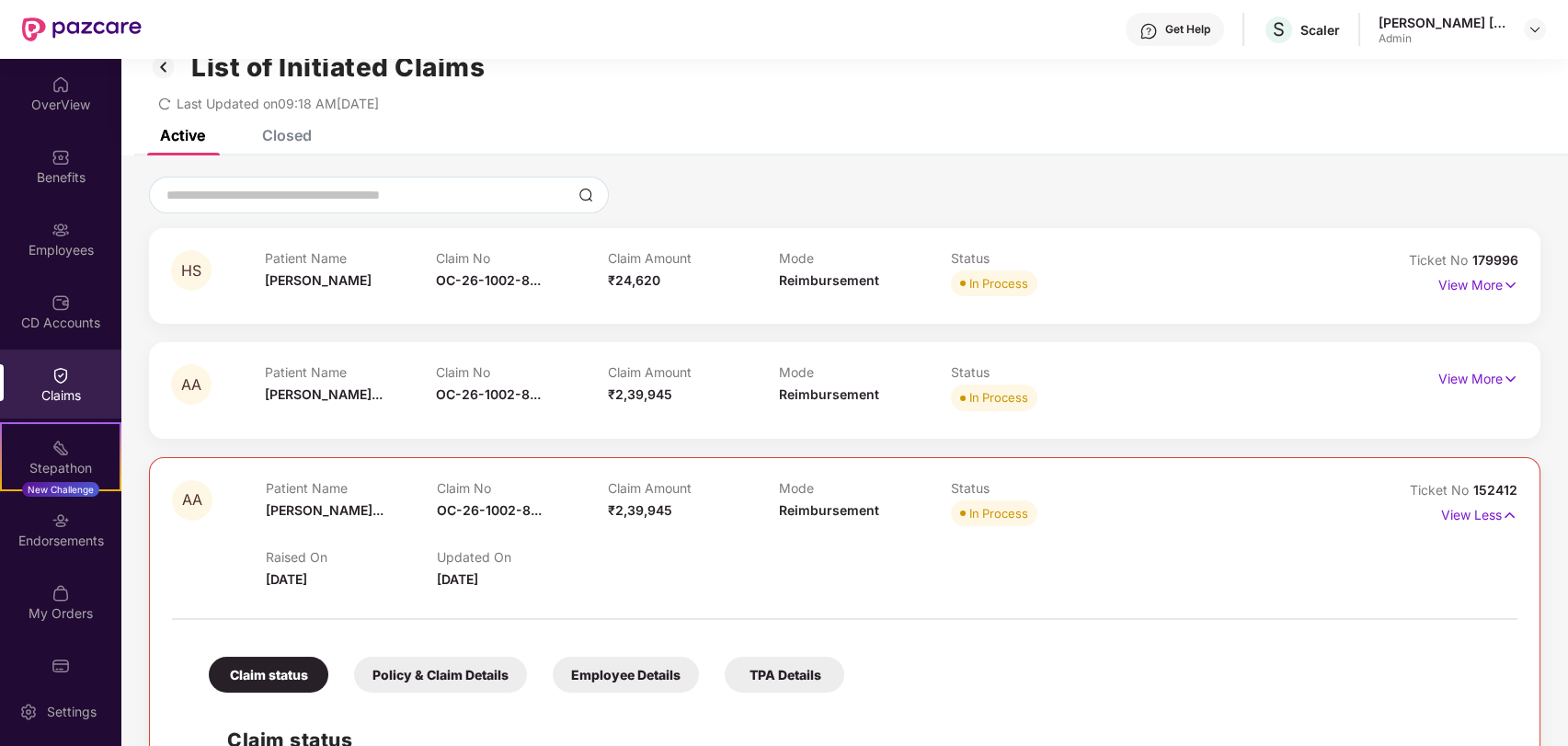
scroll to position [0, 0]
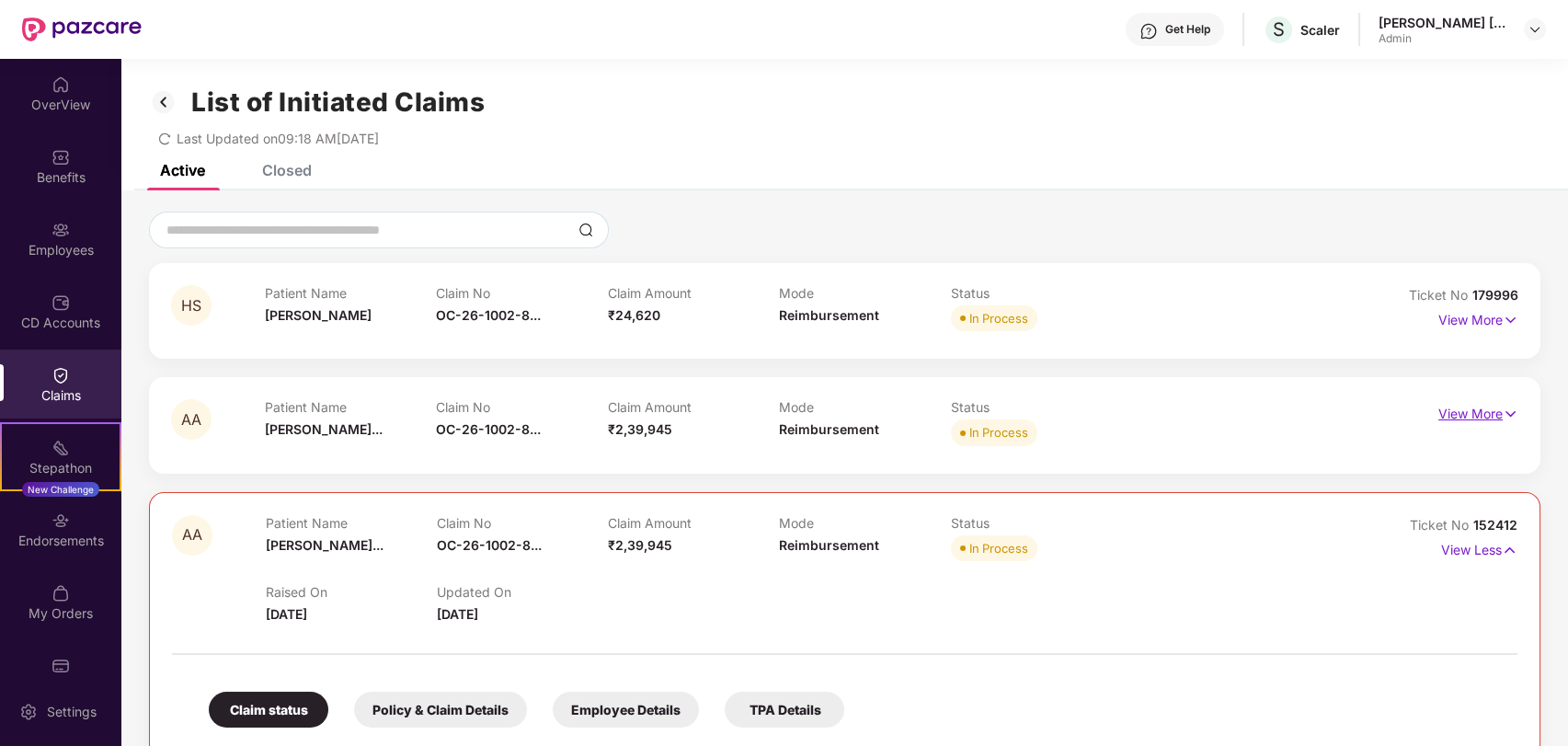
click at [1486, 412] on p "View More" at bounding box center [1479, 411] width 81 height 25
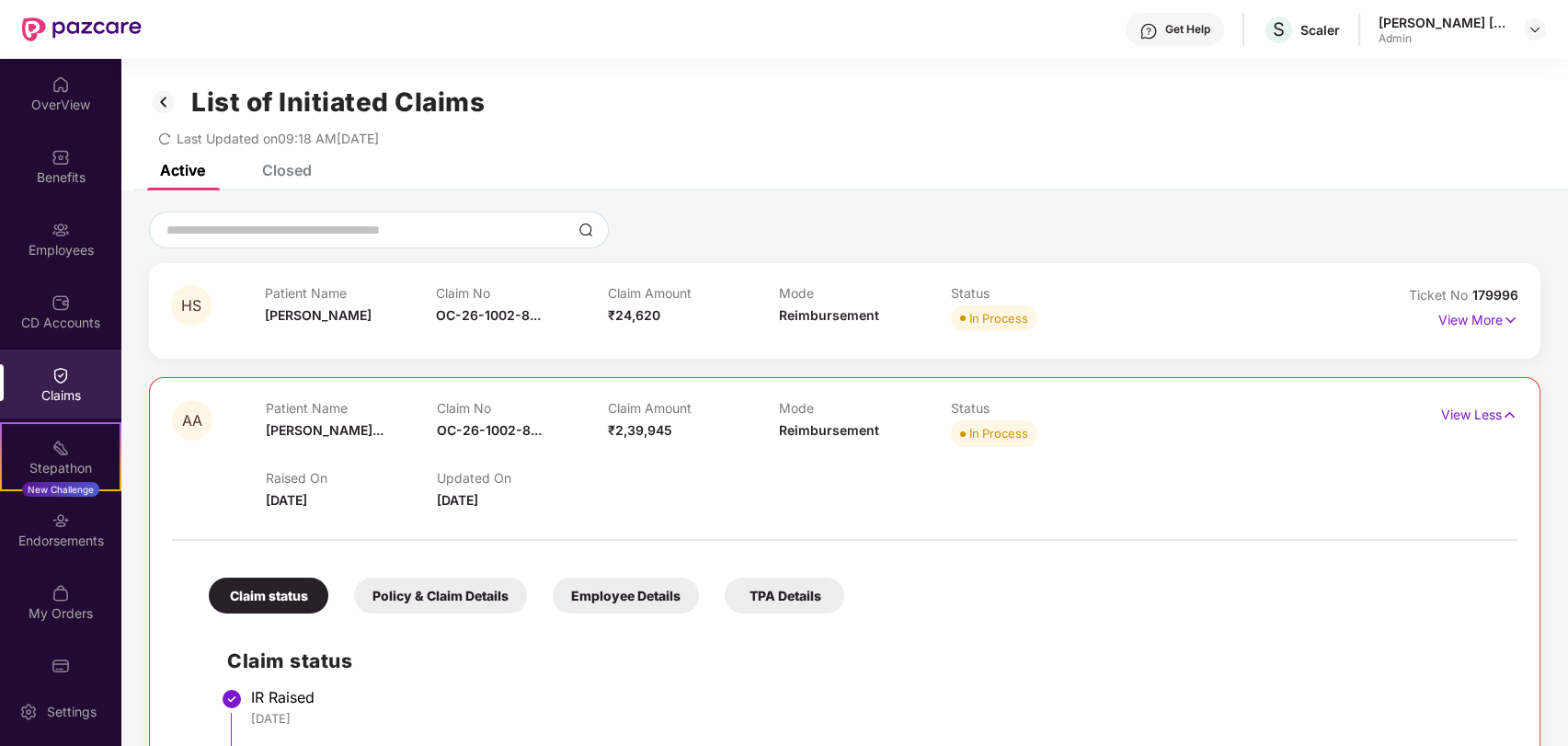
click at [814, 133] on div "Last Updated on 09:18 AM[DATE]" at bounding box center [844, 132] width 1391 height 28
